Goal: Information Seeking & Learning: Learn about a topic

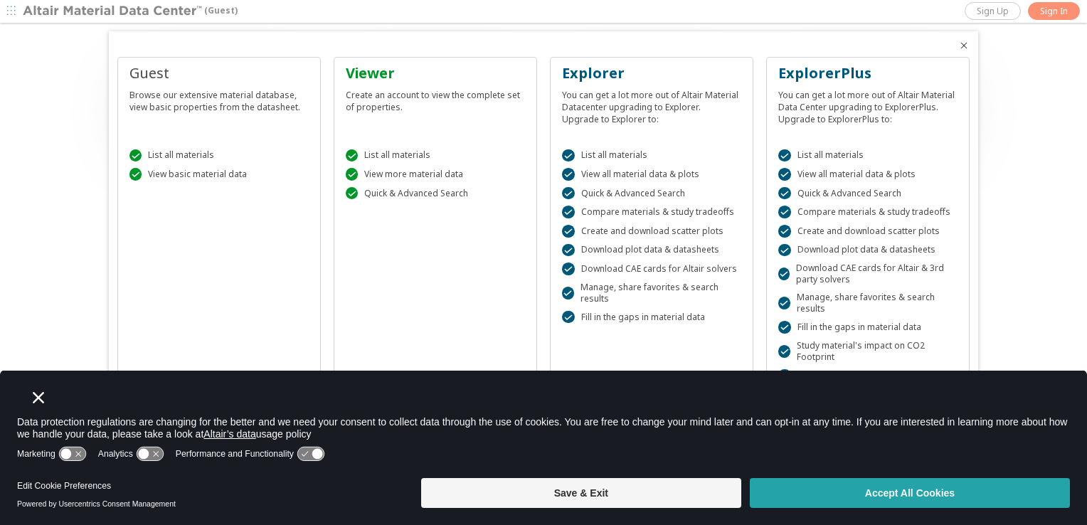
click at [883, 502] on button "Accept All Cookies" at bounding box center [910, 493] width 320 height 30
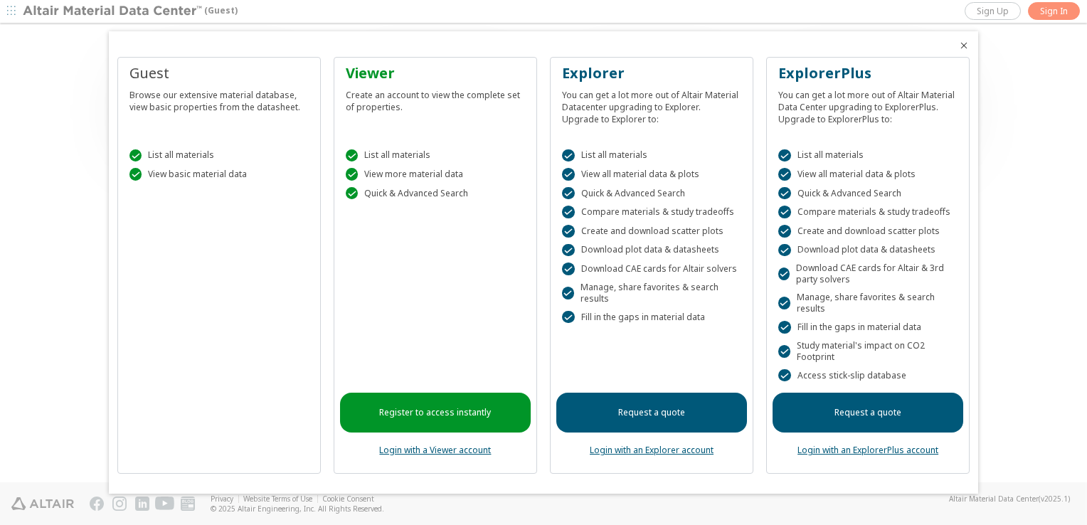
click at [265, 181] on div " List all materials  View basic material data" at bounding box center [219, 162] width 191 height 60
click at [168, 158] on div " List all materials" at bounding box center [218, 155] width 179 height 13
click at [177, 94] on div "Browse our extensive material database, view basic properties from the datashee…" at bounding box center [218, 98] width 179 height 30
click at [341, 101] on div "Viewer Create an account to view the complete set of properties." at bounding box center [435, 97] width 191 height 68
drag, startPoint x: 136, startPoint y: 58, endPoint x: 137, endPoint y: 82, distance: 23.5
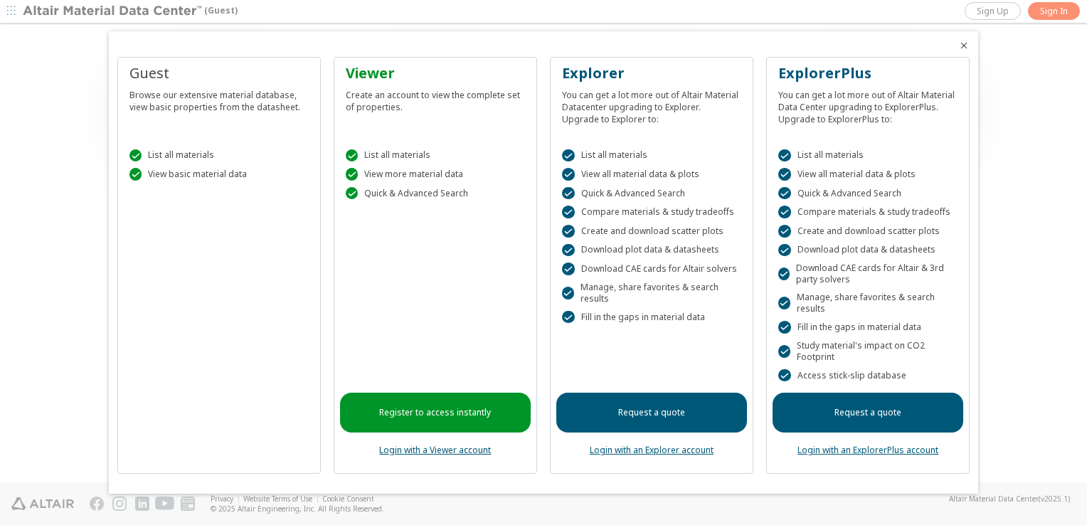
click at [137, 65] on div "Guest Browse our extensive material database, view basic properties from the da…" at bounding box center [218, 265] width 203 height 417
drag, startPoint x: 156, startPoint y: 189, endPoint x: 169, endPoint y: 209, distance: 23.7
click at [166, 208] on div "Guest Browse our extensive material database, view basic properties from the da…" at bounding box center [218, 265] width 203 height 417
click at [212, 388] on div "Guest Browse our extensive material database, view basic properties from the da…" at bounding box center [218, 265] width 203 height 417
click at [196, 377] on div "Guest Browse our extensive material database, view basic properties from the da…" at bounding box center [218, 265] width 203 height 417
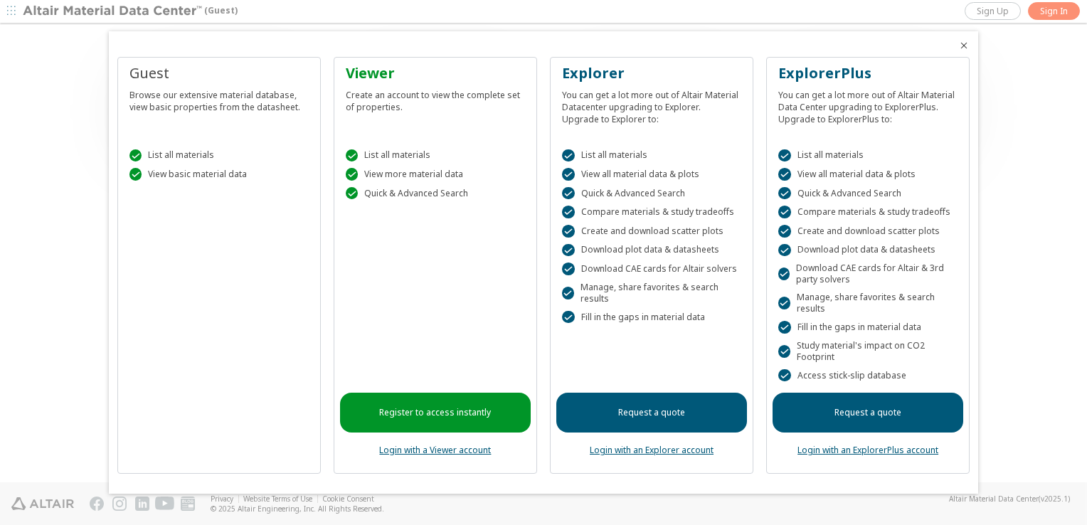
click at [962, 48] on icon "Close" at bounding box center [963, 45] width 11 height 11
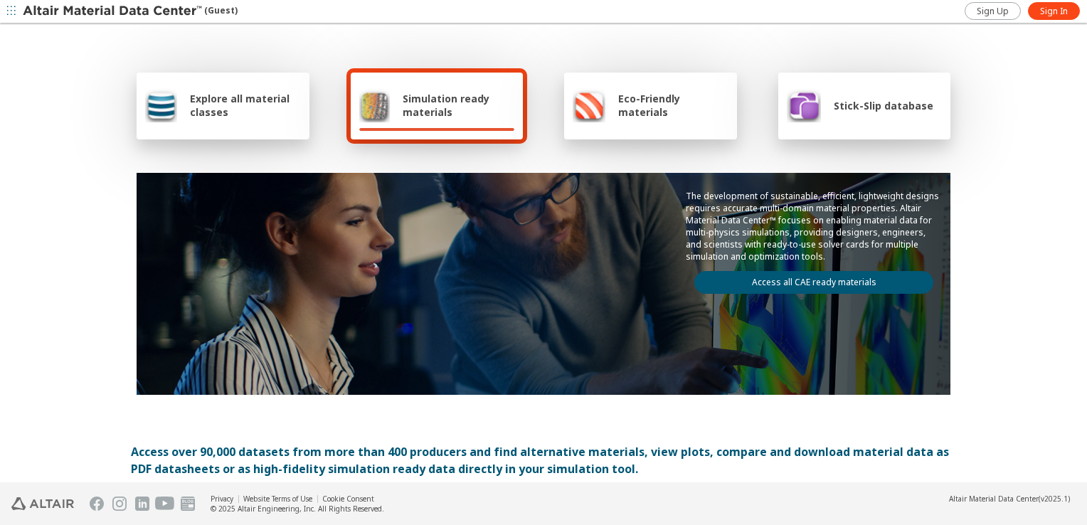
click at [168, 107] on img at bounding box center [161, 105] width 32 height 34
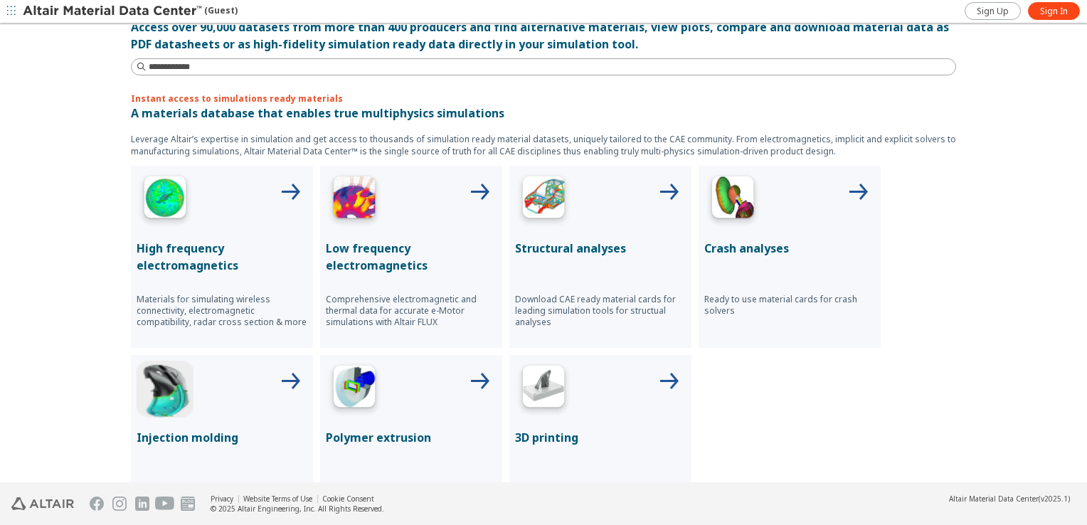
scroll to position [498, 0]
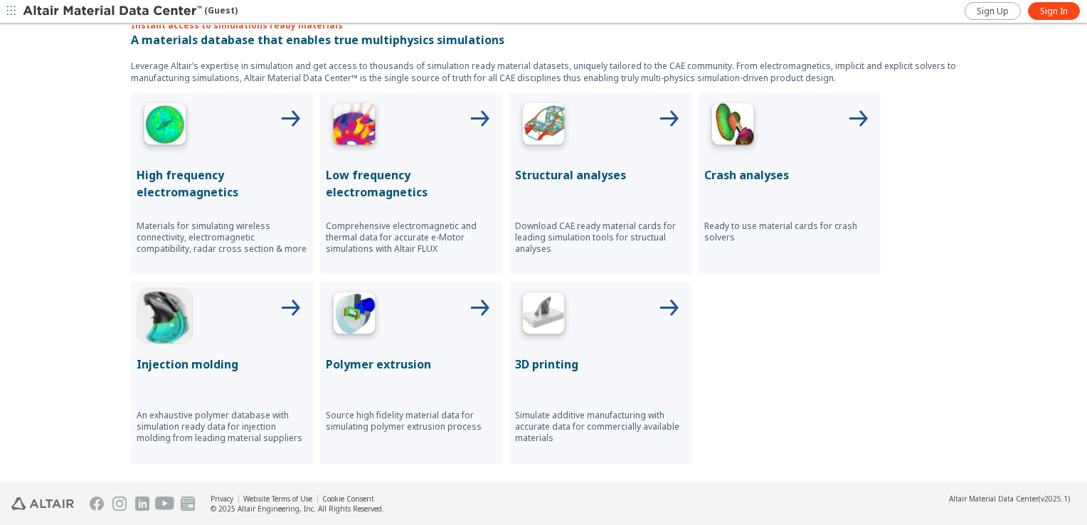
click at [353, 359] on p "Polymer extrusion" at bounding box center [411, 364] width 171 height 17
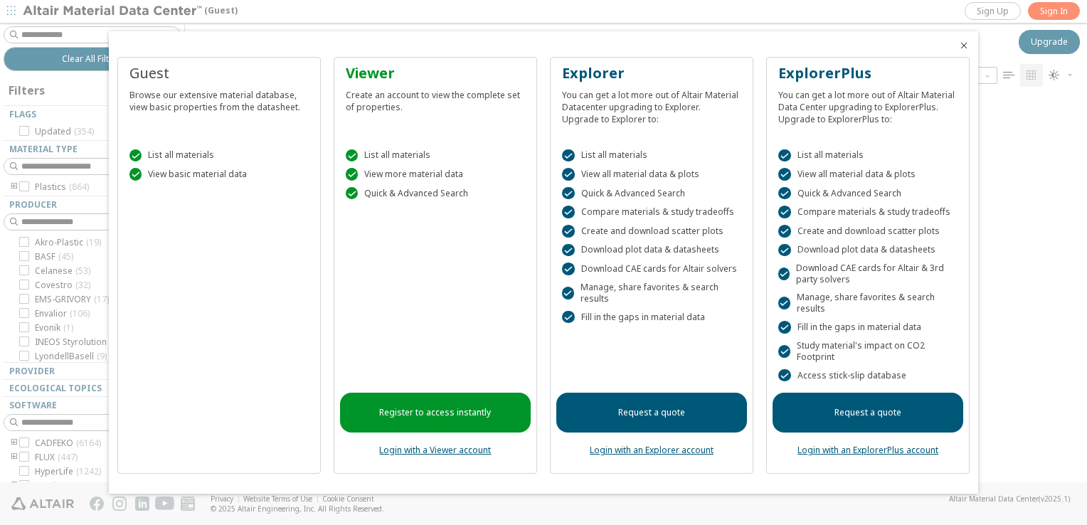
scroll to position [382, 890]
click at [964, 46] on icon "Close" at bounding box center [963, 45] width 11 height 11
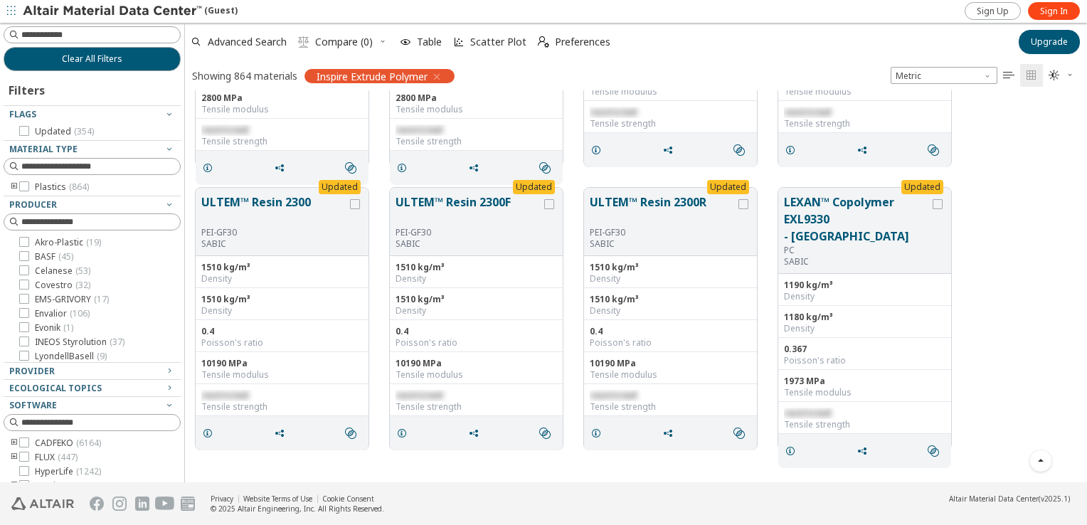
scroll to position [151, 0]
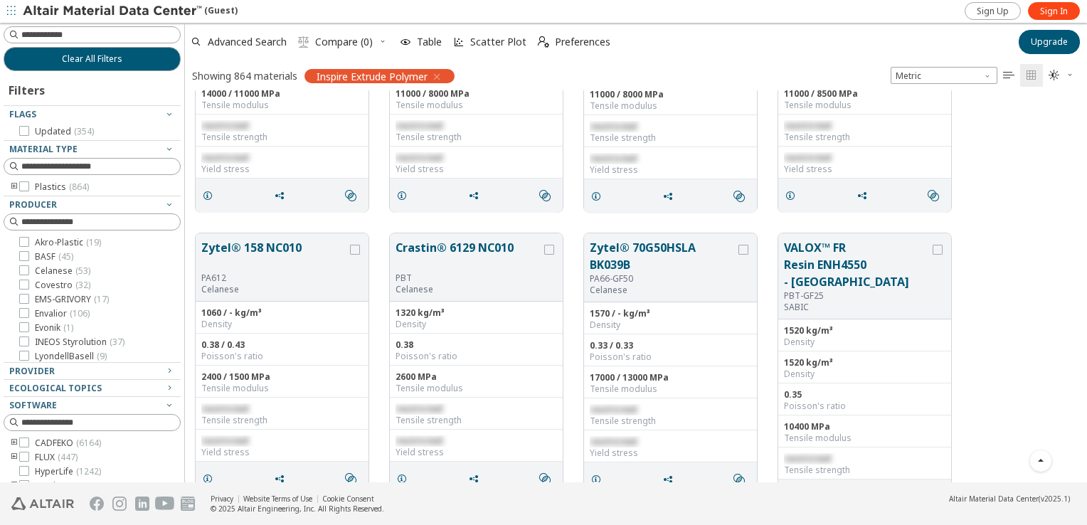
drag, startPoint x: 1001, startPoint y: 346, endPoint x: 1017, endPoint y: 108, distance: 238.8
